Goal: Information Seeking & Learning: Stay updated

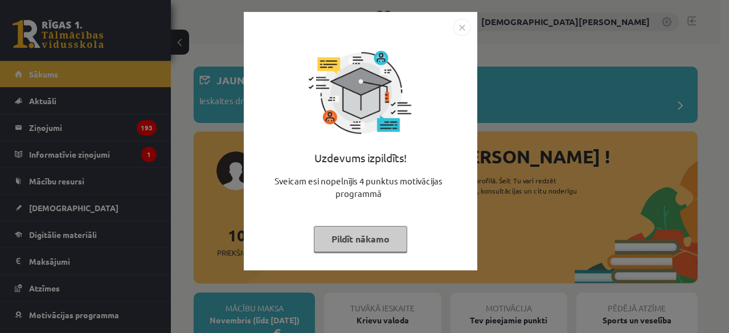
click at [466, 34] on img "Close" at bounding box center [461, 27] width 17 height 17
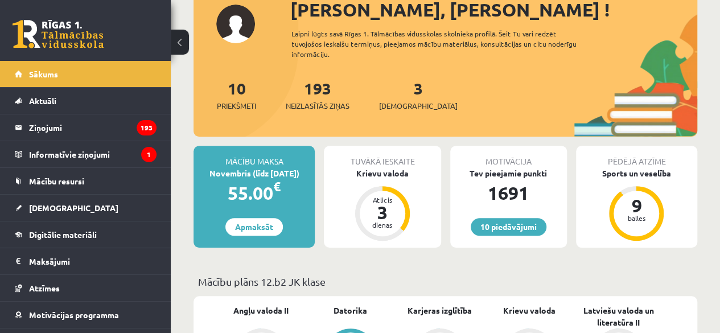
scroll to position [149, 0]
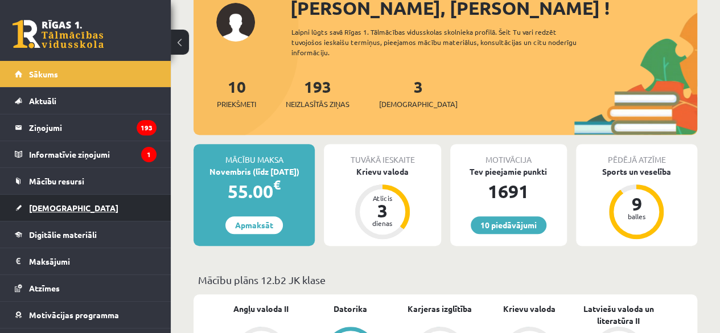
click at [59, 213] on link "[DEMOGRAPHIC_DATA]" at bounding box center [86, 208] width 142 height 26
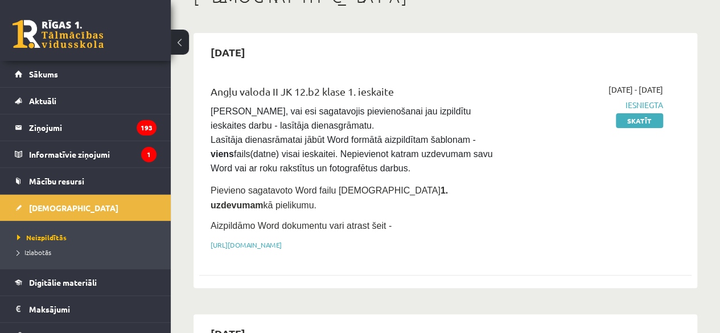
scroll to position [80, 0]
click at [43, 251] on span "Izlabotās" at bounding box center [34, 252] width 34 height 9
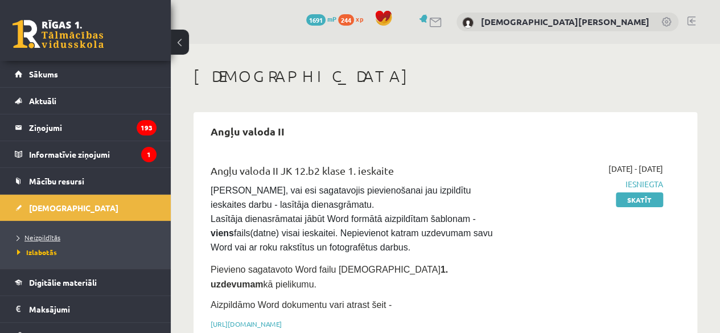
click at [44, 234] on span "Neizpildītās" at bounding box center [38, 237] width 43 height 9
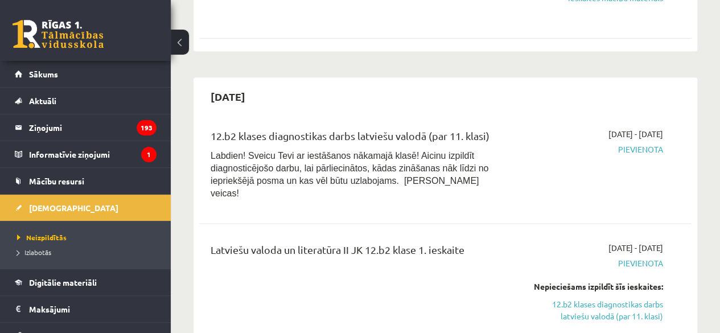
scroll to position [664, 0]
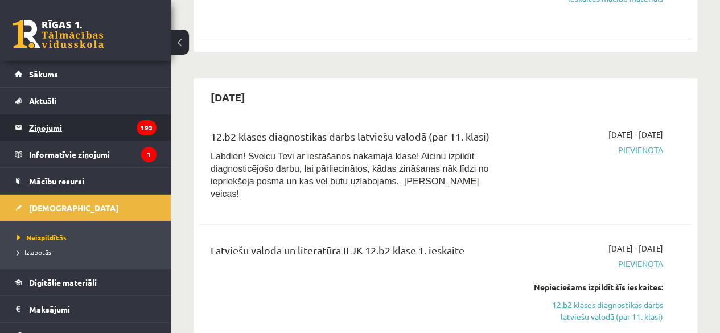
click at [54, 130] on legend "Ziņojumi 193" at bounding box center [92, 127] width 127 height 26
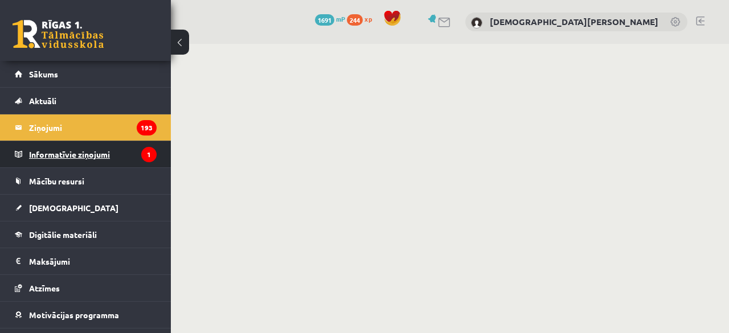
click at [91, 158] on legend "Informatīvie ziņojumi 1" at bounding box center [92, 154] width 127 height 26
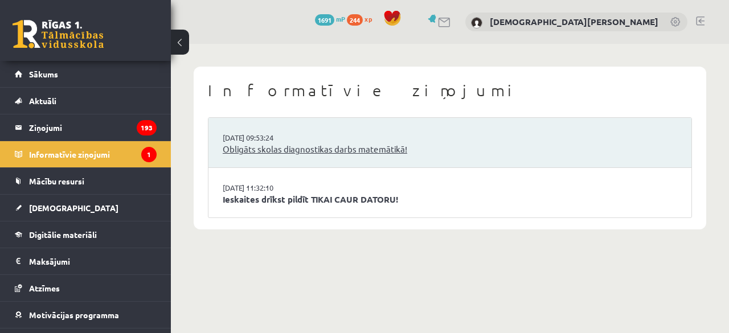
click at [262, 153] on link "Obligāts skolas diagnostikas darbs matemātikā!" at bounding box center [450, 149] width 454 height 13
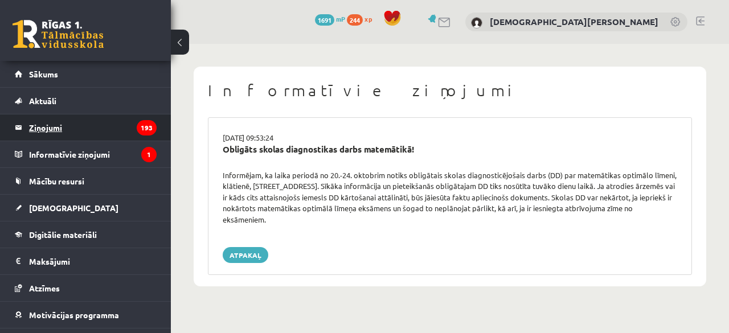
click at [71, 133] on legend "Ziņojumi 193" at bounding box center [92, 127] width 127 height 26
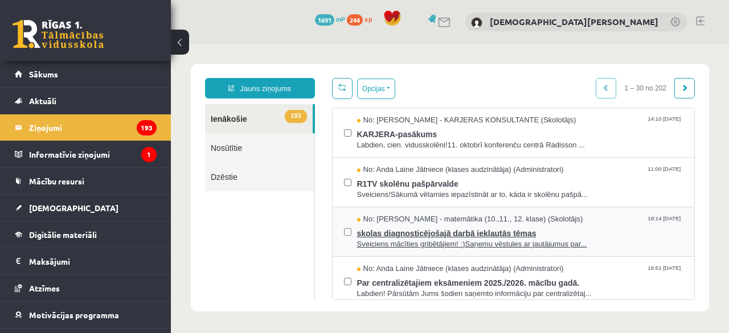
click at [495, 232] on span "skolas diagnosticējošajā darbā iekļautās tēmas" at bounding box center [520, 232] width 326 height 14
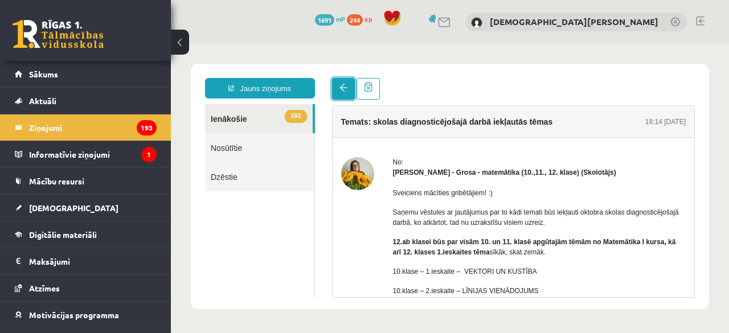
click at [344, 92] on span at bounding box center [343, 88] width 8 height 8
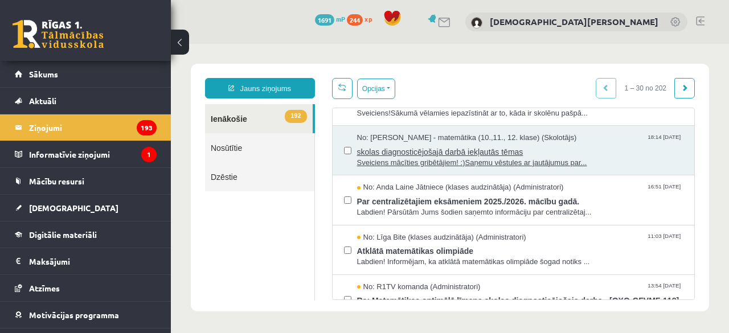
scroll to position [82, 0]
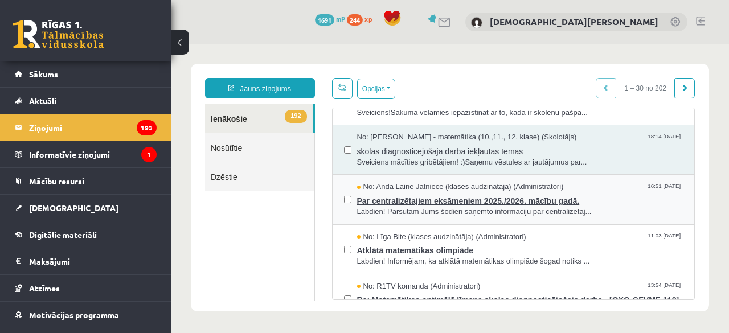
click at [441, 199] on span "Par centralizētajiem eksāmeniem 2025./2026. mācību gadā." at bounding box center [520, 199] width 326 height 14
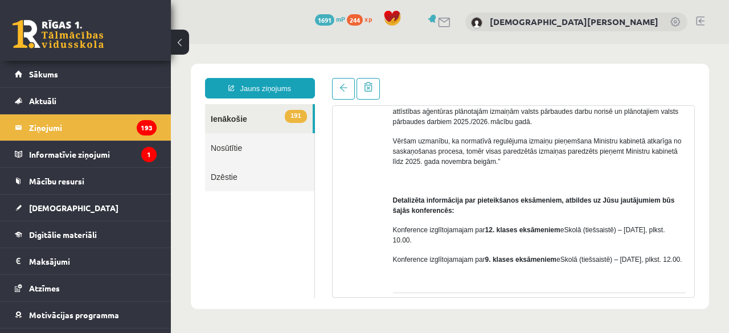
scroll to position [141, 0]
click at [347, 88] on link at bounding box center [343, 89] width 23 height 22
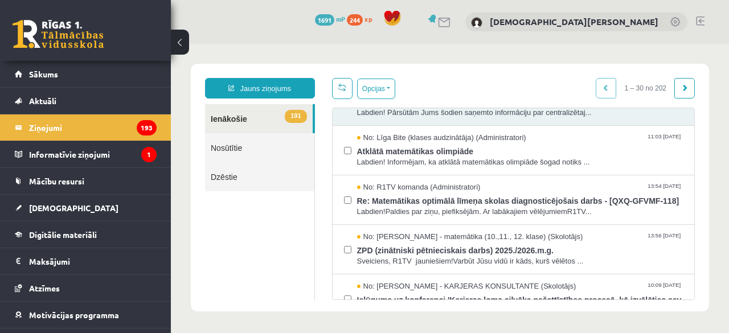
scroll to position [182, 0]
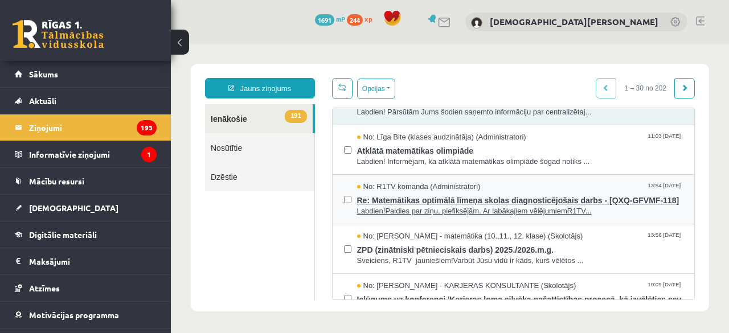
click at [442, 202] on span "Re: Matemātikas optimālā līmeņa skolas diagnosticējošais darbs - [QXQ-GFVMF-118]" at bounding box center [520, 199] width 326 height 14
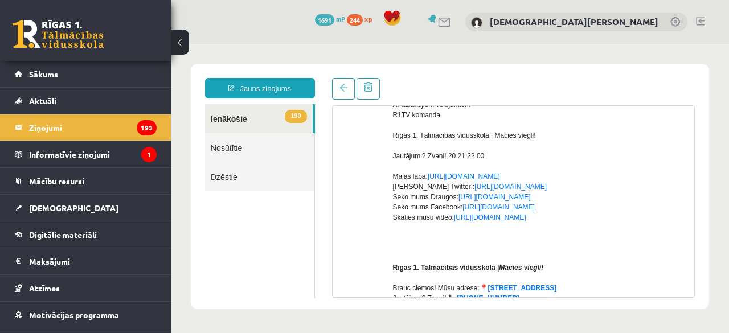
scroll to position [0, 0]
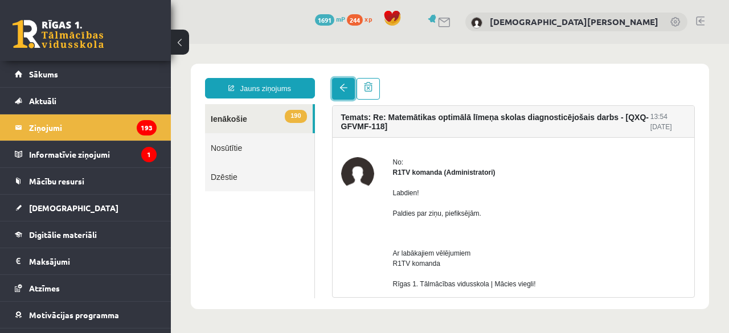
click at [340, 89] on span at bounding box center [343, 88] width 8 height 8
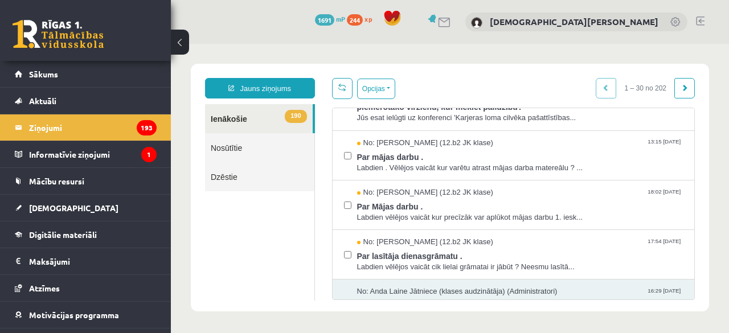
scroll to position [385, 0]
click at [269, 153] on link "Nosūtītie" at bounding box center [259, 147] width 109 height 29
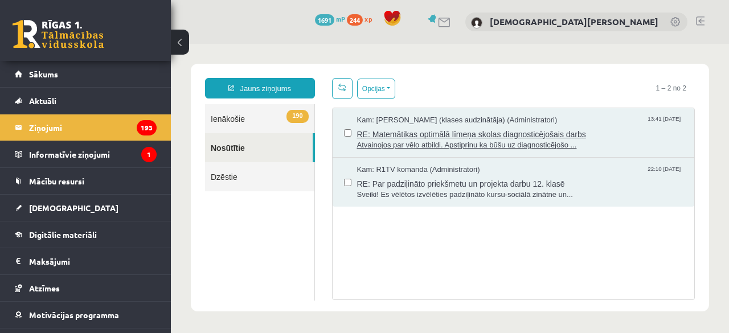
scroll to position [0, 0]
click at [405, 131] on span "RE: Matemātikas optimālā līmeņa skolas diagnosticējošais darbs" at bounding box center [520, 133] width 326 height 14
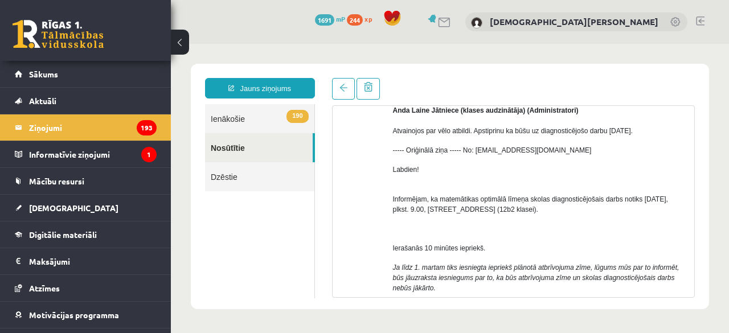
scroll to position [83, 0]
